Goal: Book appointment/travel/reservation

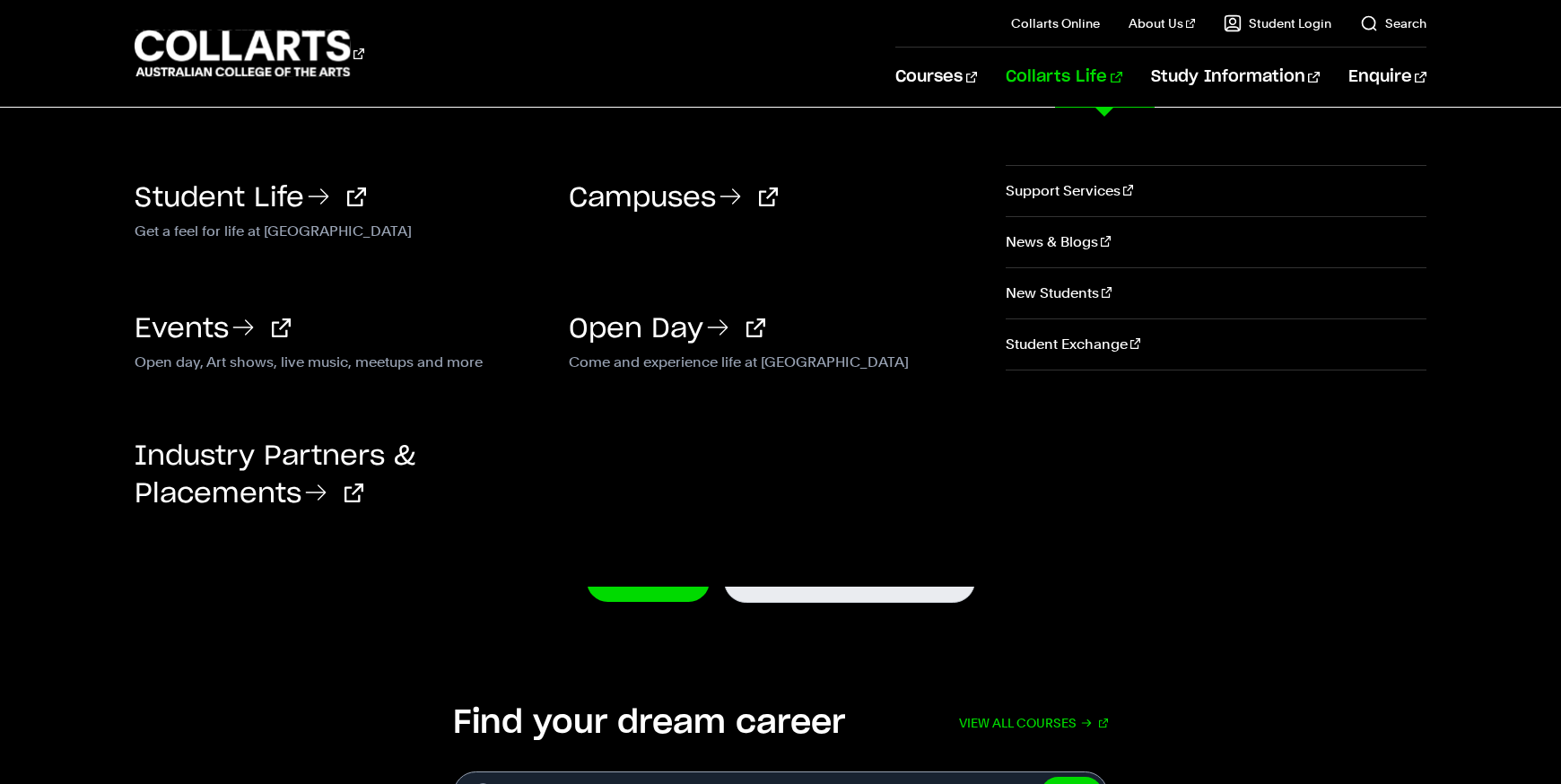
click at [1067, 83] on link "Collarts Life" at bounding box center [1063, 77] width 116 height 59
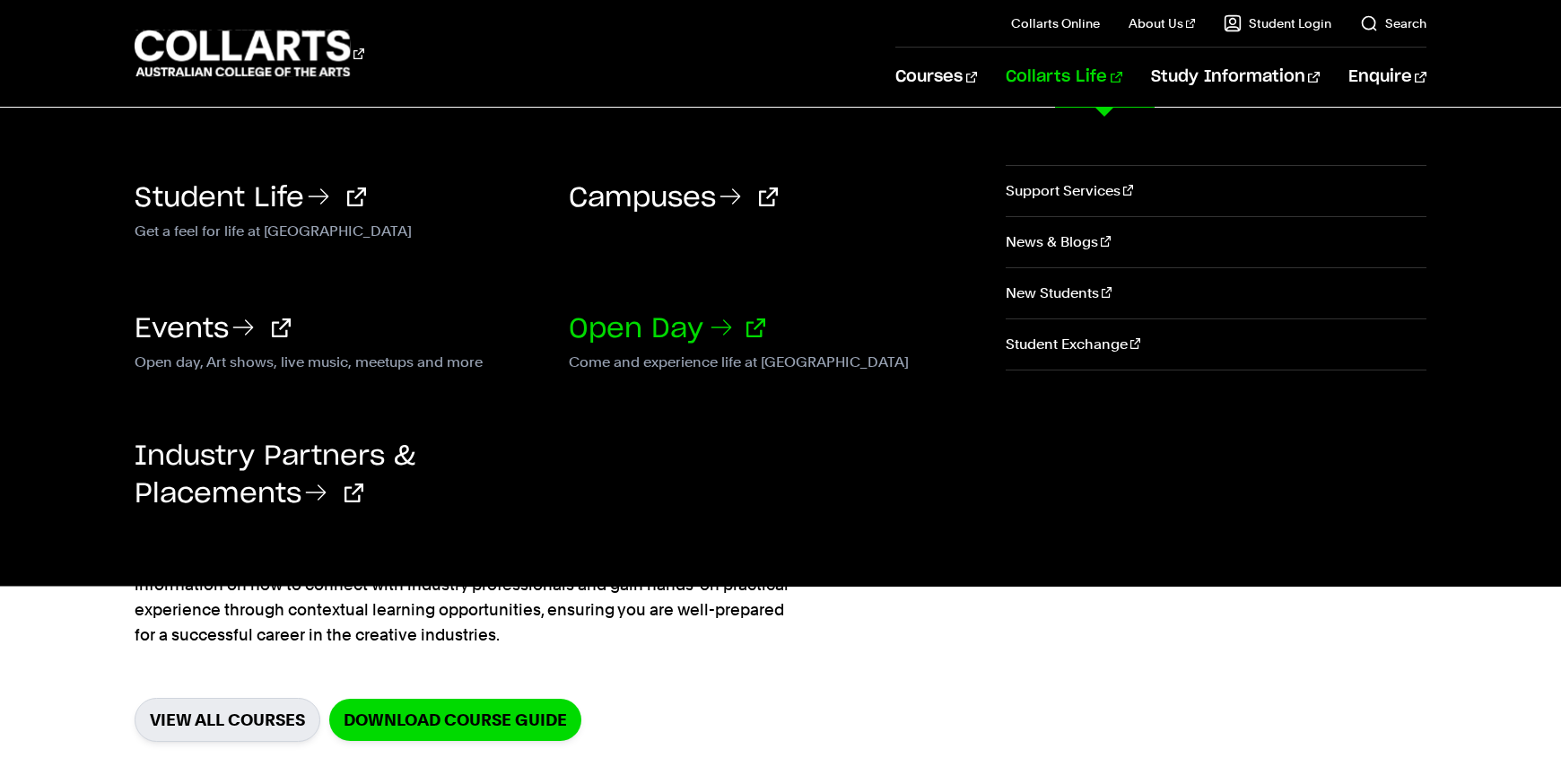
click at [649, 326] on link "Open Day" at bounding box center [667, 328] width 197 height 27
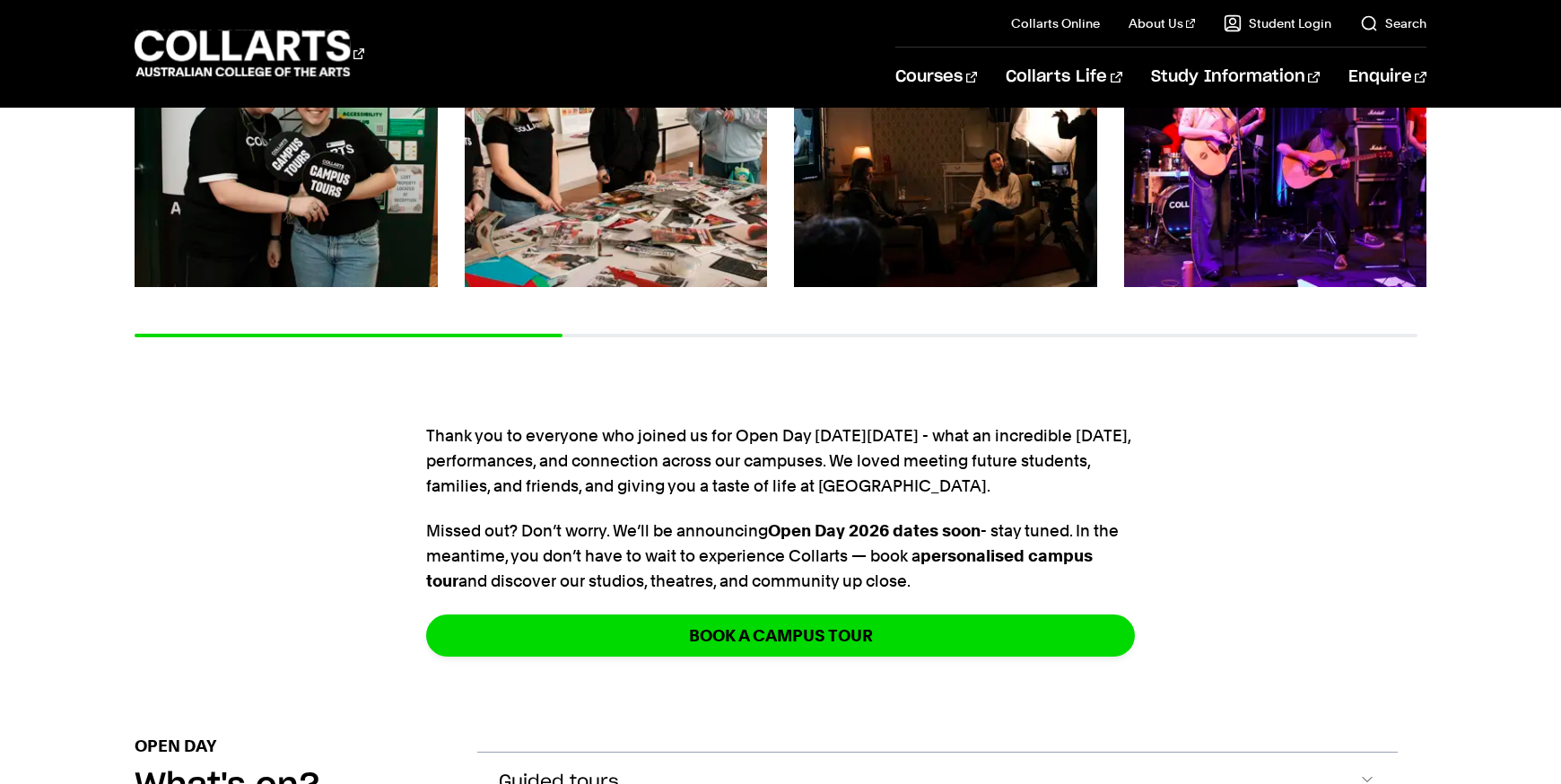
scroll to position [479, 0]
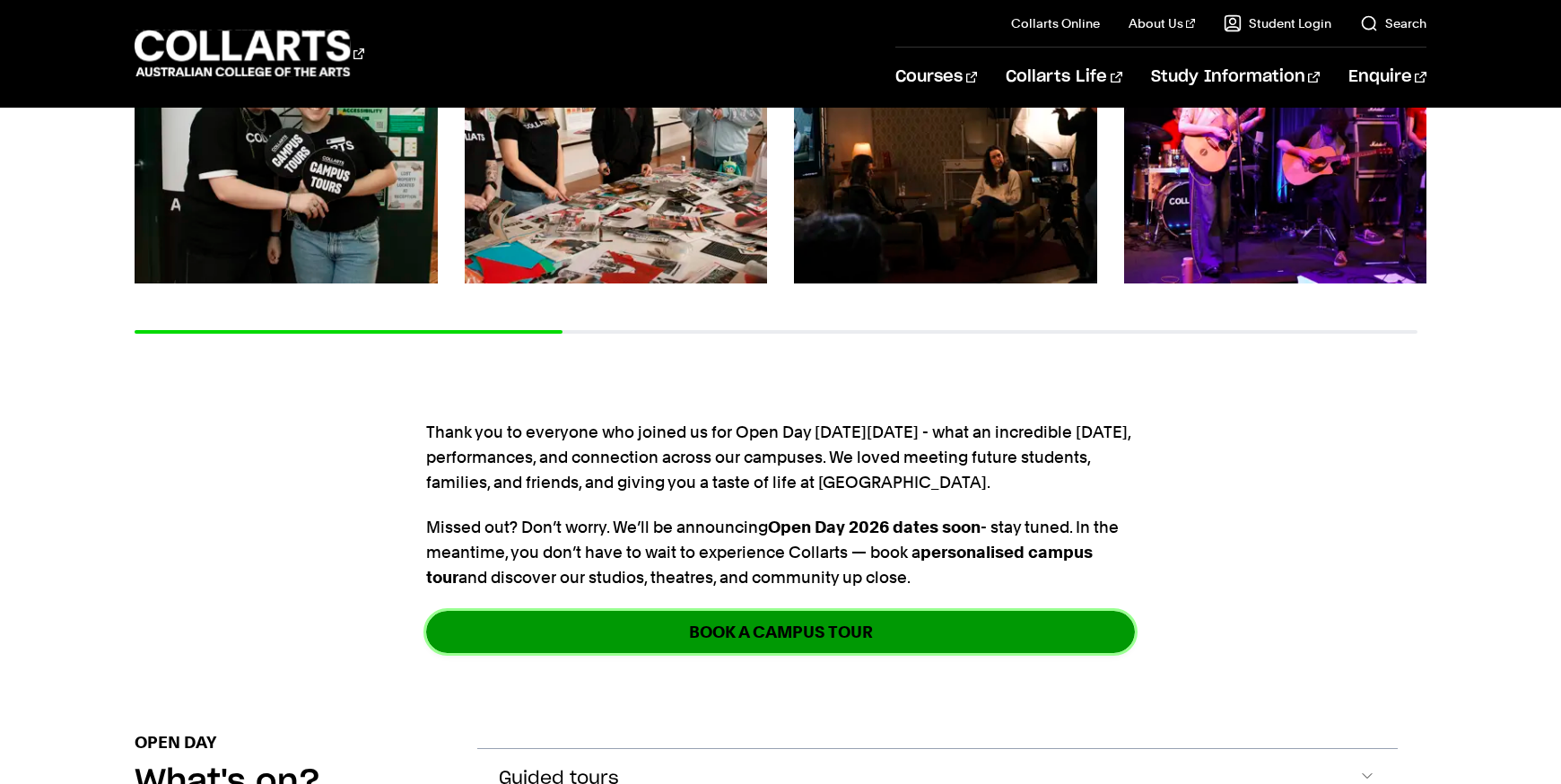
click at [690, 648] on link "Book a Campus Tour" at bounding box center [780, 632] width 709 height 42
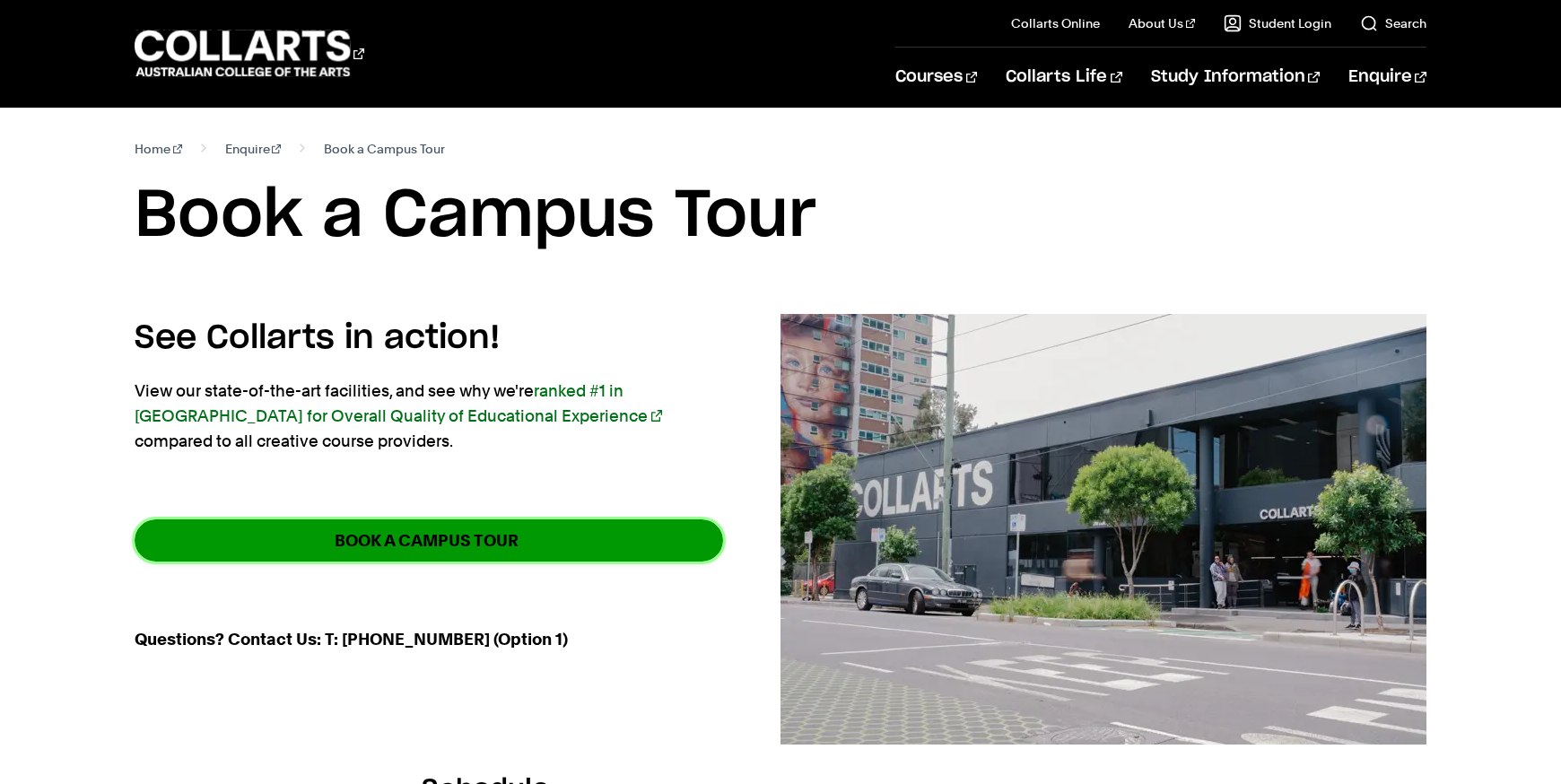
click at [613, 536] on link "BOOK A CAMPUS TOUR" at bounding box center [428, 540] width 588 height 42
click at [478, 530] on strong "BOOK A CAMPUS TOUR" at bounding box center [426, 540] width 184 height 21
